Goal: Task Accomplishment & Management: Manage account settings

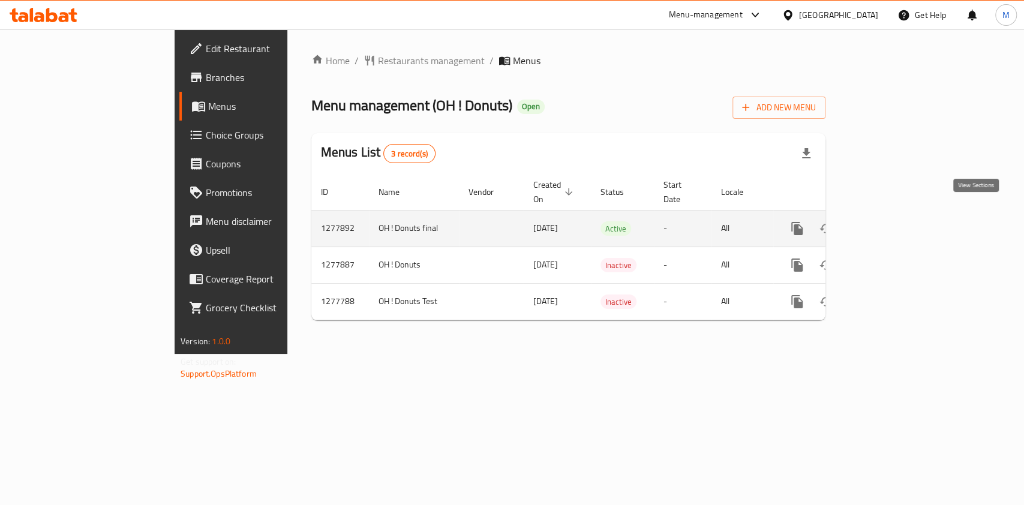
click at [898, 214] on link "enhanced table" at bounding box center [883, 228] width 29 height 29
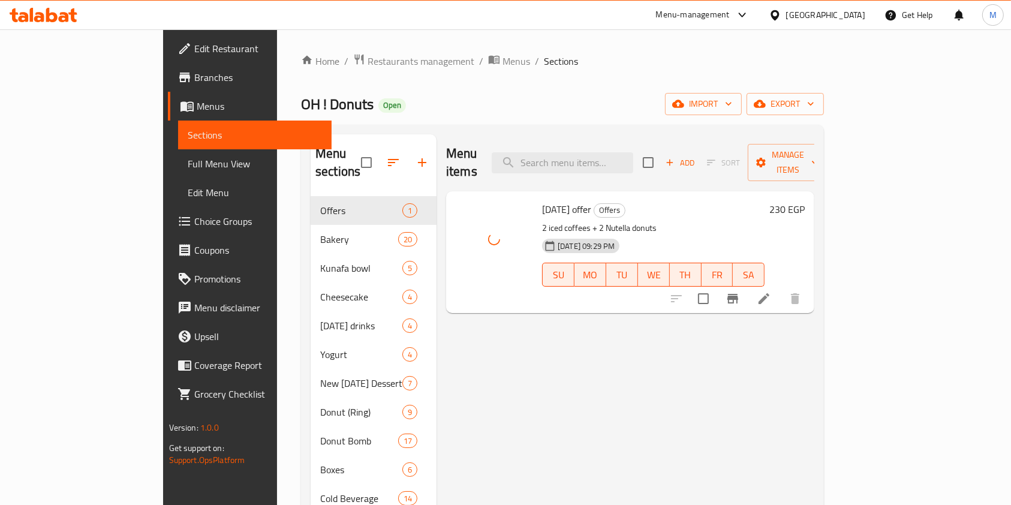
drag, startPoint x: 438, startPoint y: 208, endPoint x: 522, endPoint y: 146, distance: 104.2
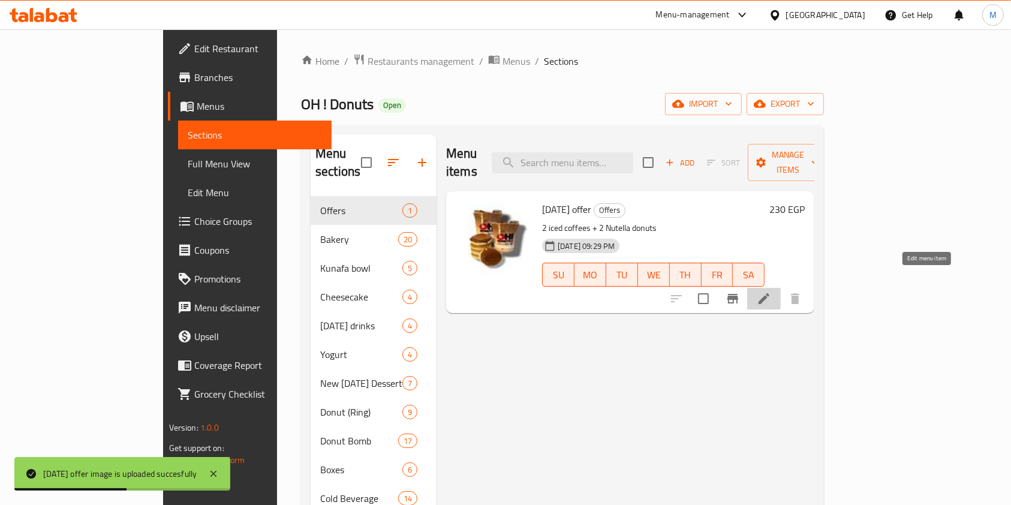
click at [771, 291] on icon at bounding box center [764, 298] width 14 height 14
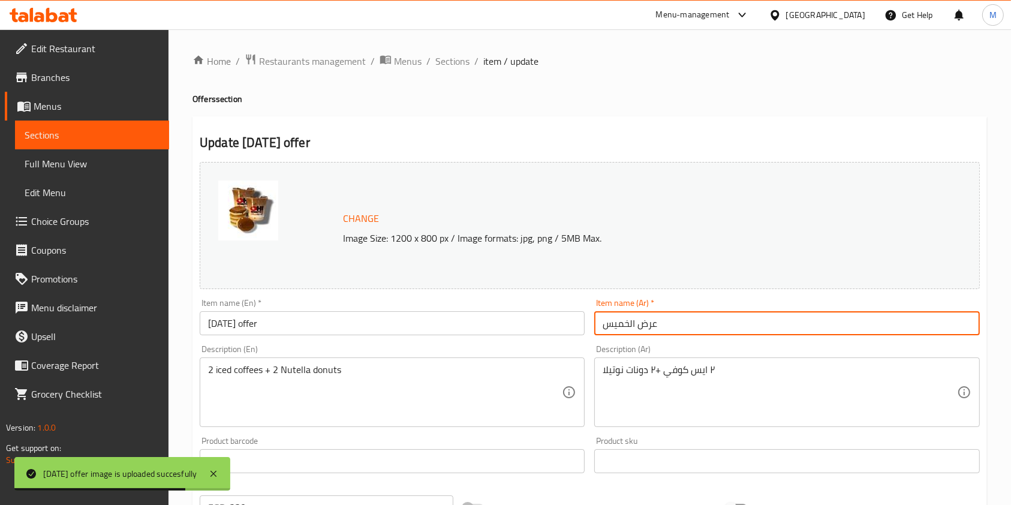
click at [744, 314] on input "عرض الخميس" at bounding box center [786, 323] width 385 height 24
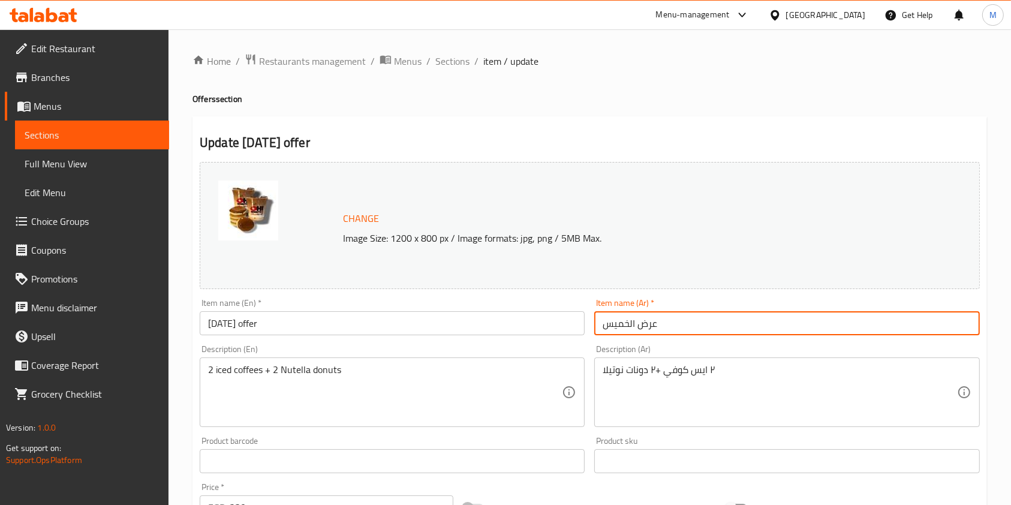
paste input "كسترا توفير"
type input "اكسترا توفير"
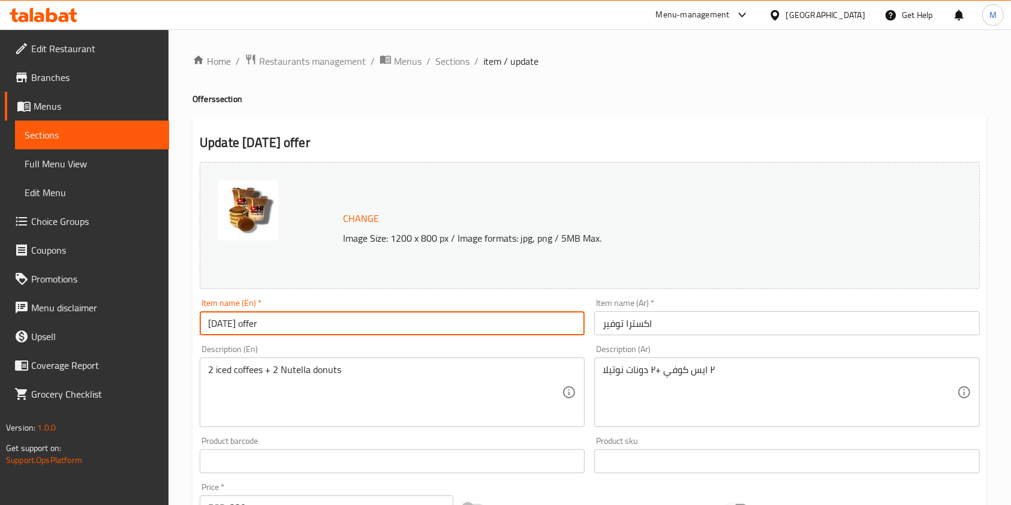
click at [413, 324] on input "[DATE] offer" at bounding box center [392, 323] width 385 height 24
paste input "Extra savings"
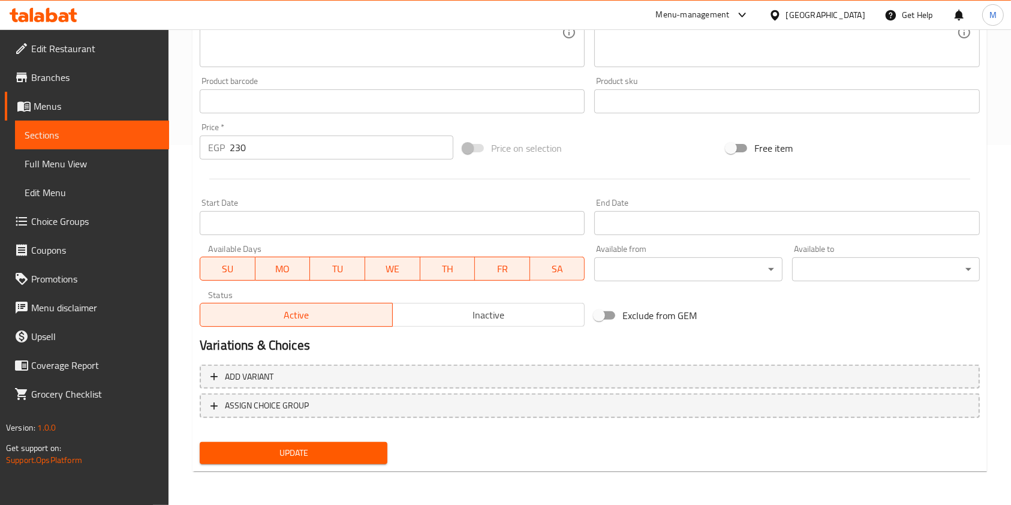
type input "Extra savings"
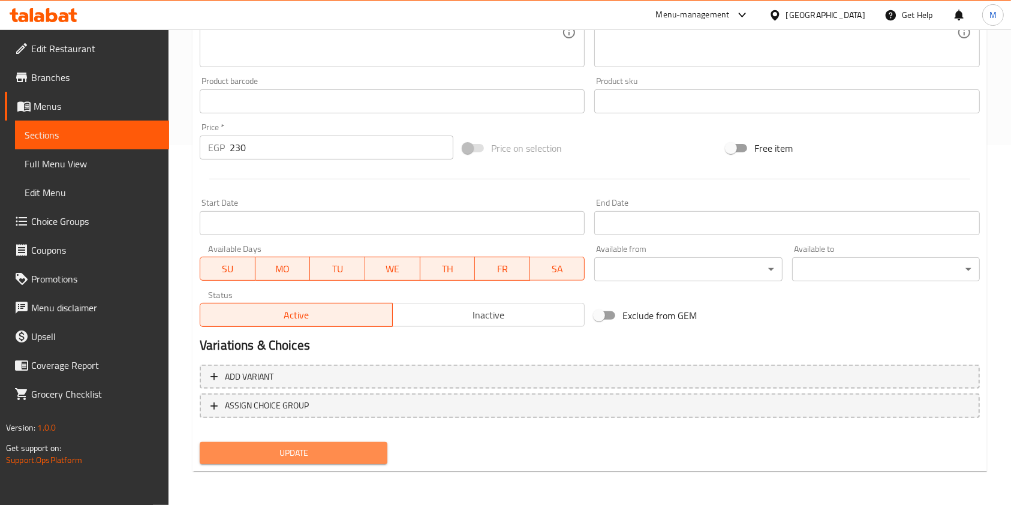
click at [312, 458] on span "Update" at bounding box center [293, 453] width 168 height 15
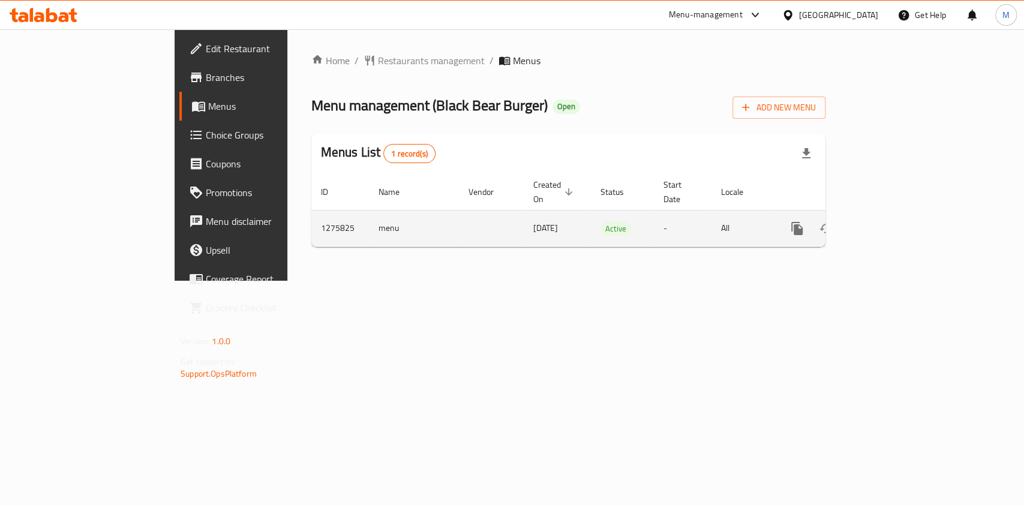
click at [898, 222] on link "enhanced table" at bounding box center [883, 228] width 29 height 29
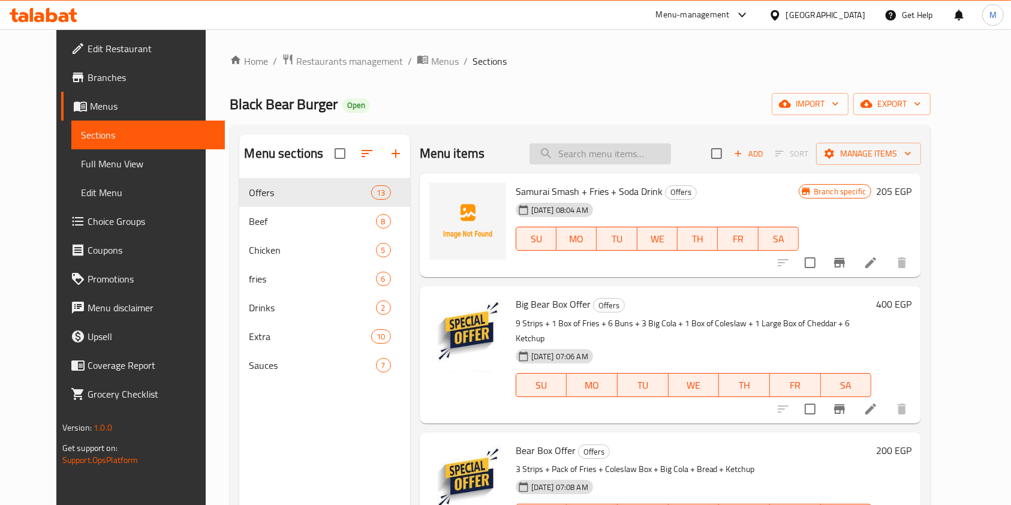
click at [595, 157] on input "search" at bounding box center [600, 153] width 142 height 21
type input "ؤ"
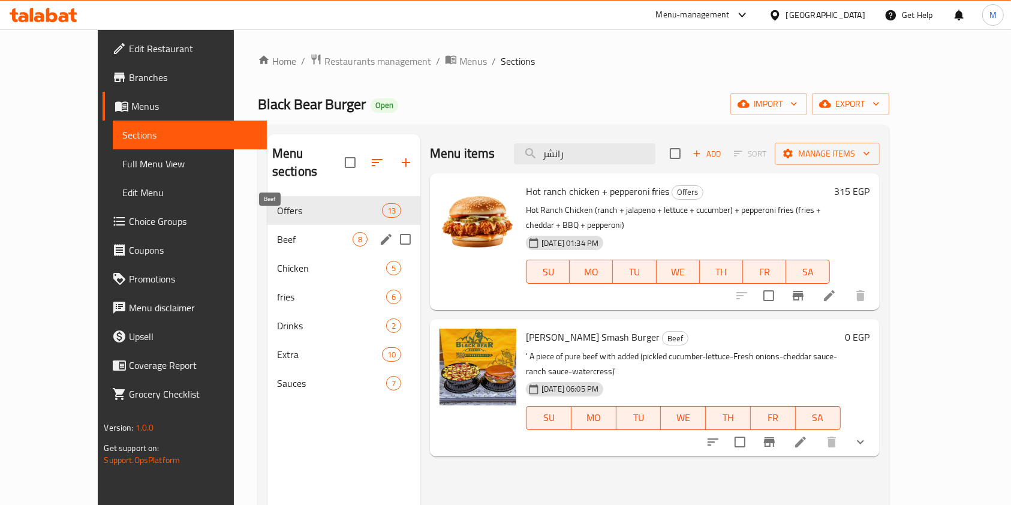
type input "رانشر"
click at [293, 232] on span "Beef" at bounding box center [315, 239] width 76 height 14
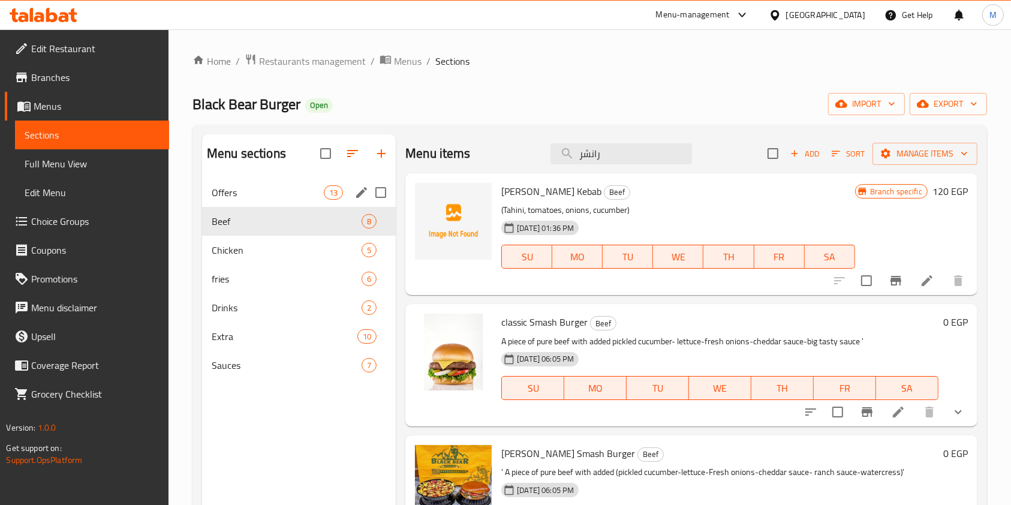
click at [291, 203] on div "Offers 13" at bounding box center [299, 192] width 194 height 29
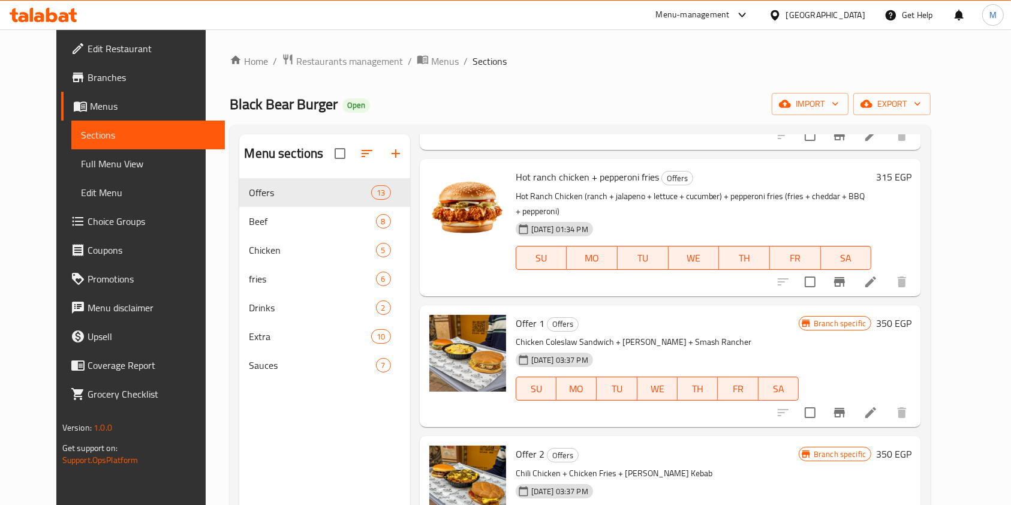
scroll to position [1190, 0]
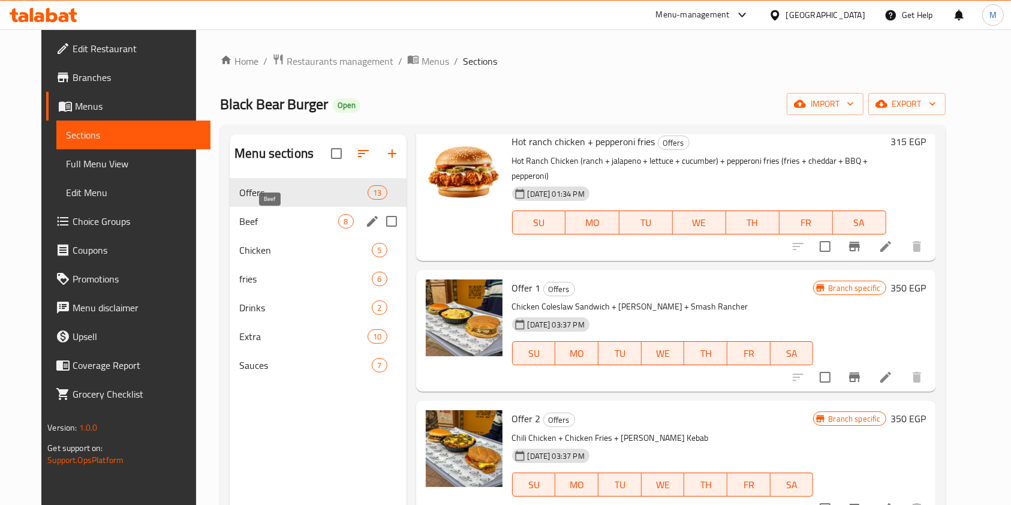
click at [263, 217] on span "Beef" at bounding box center [288, 221] width 99 height 14
